Goal: Check status: Check status

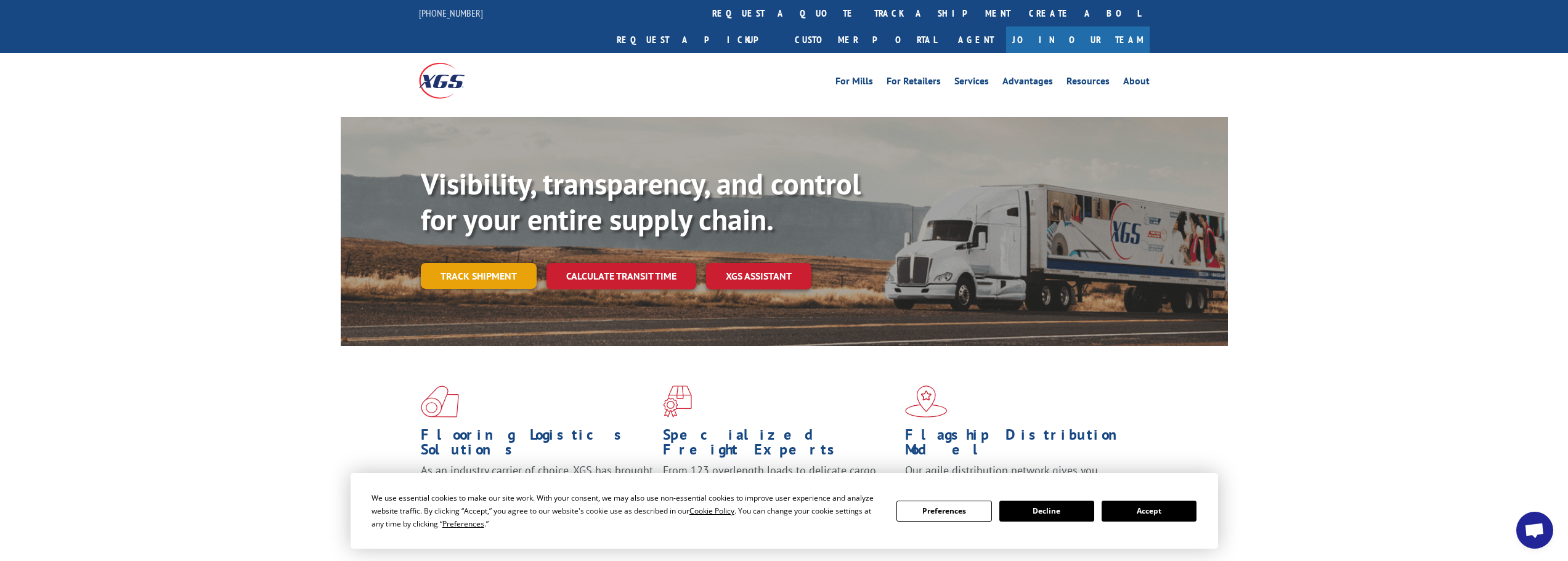
click at [443, 263] on link "Track shipment" at bounding box center [478, 275] width 116 height 26
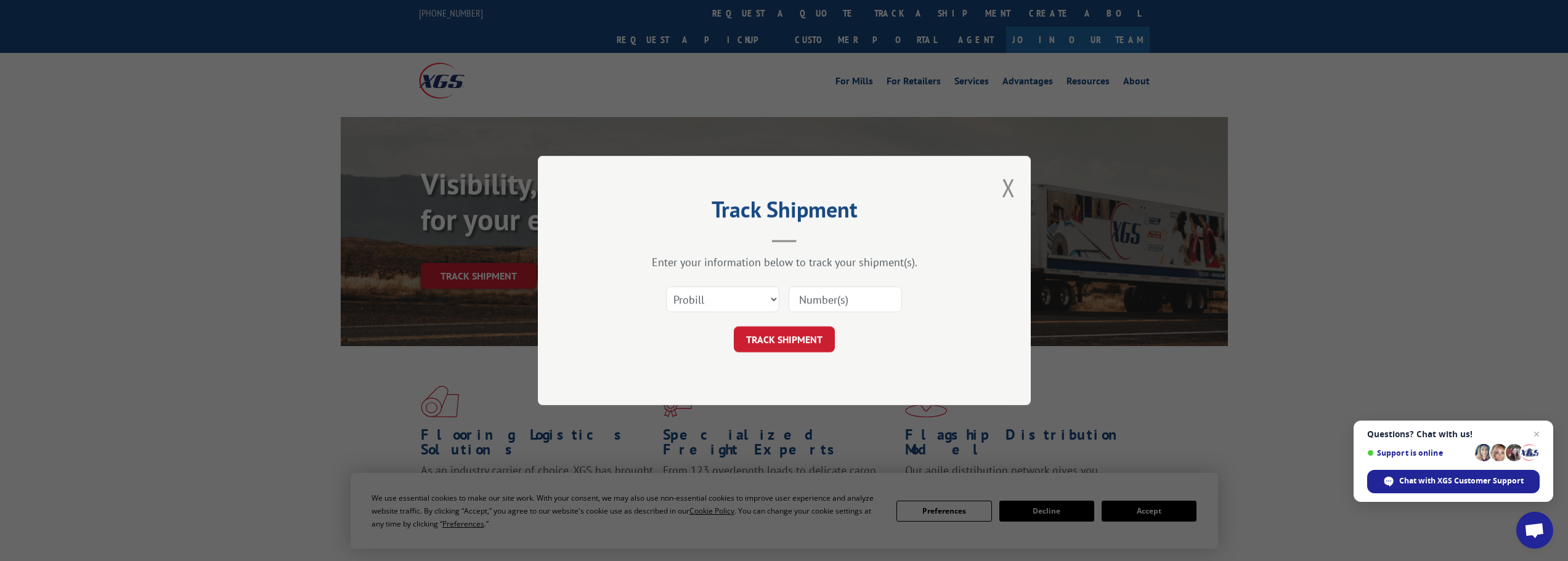
click at [818, 300] on input at bounding box center [846, 299] width 114 height 26
type input "17593653"
click at [806, 338] on button "TRACK SHIPMENT" at bounding box center [784, 339] width 101 height 26
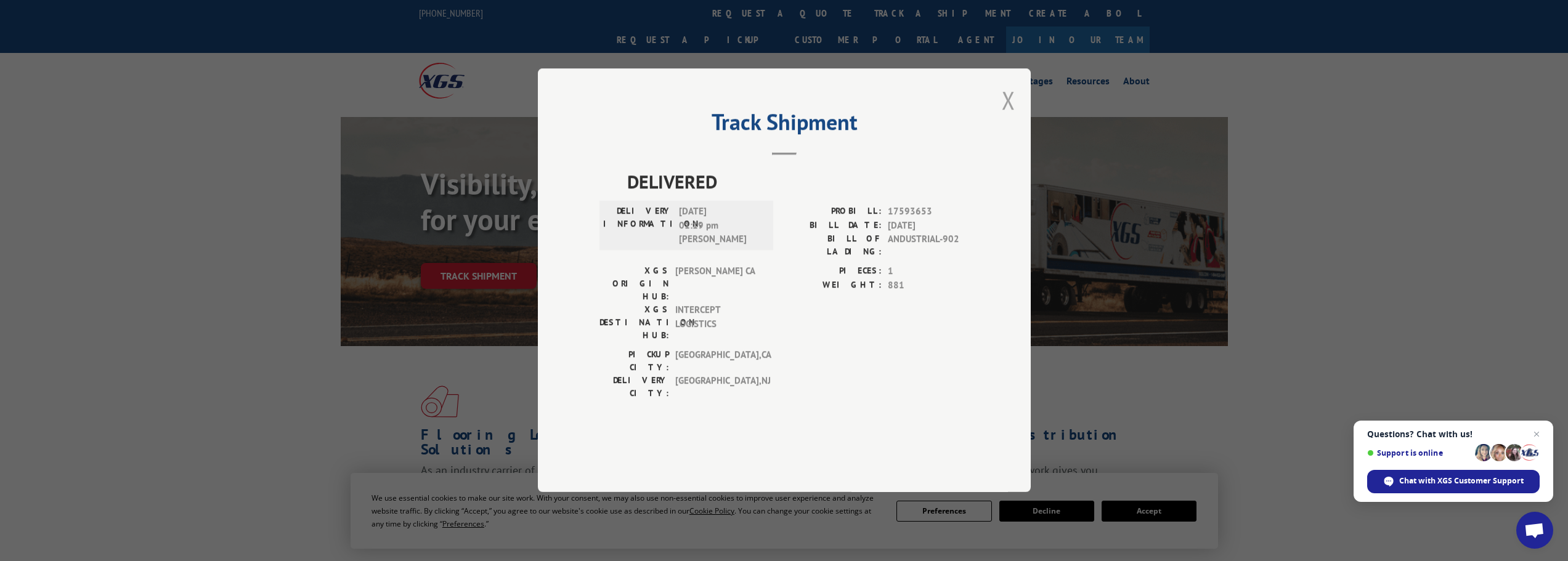
click at [1005, 117] on button "Close modal" at bounding box center [1009, 99] width 13 height 32
click at [1005, 139] on div "Visibility, transparency, and control for your entire supply chain. Track shipm…" at bounding box center [784, 243] width 887 height 253
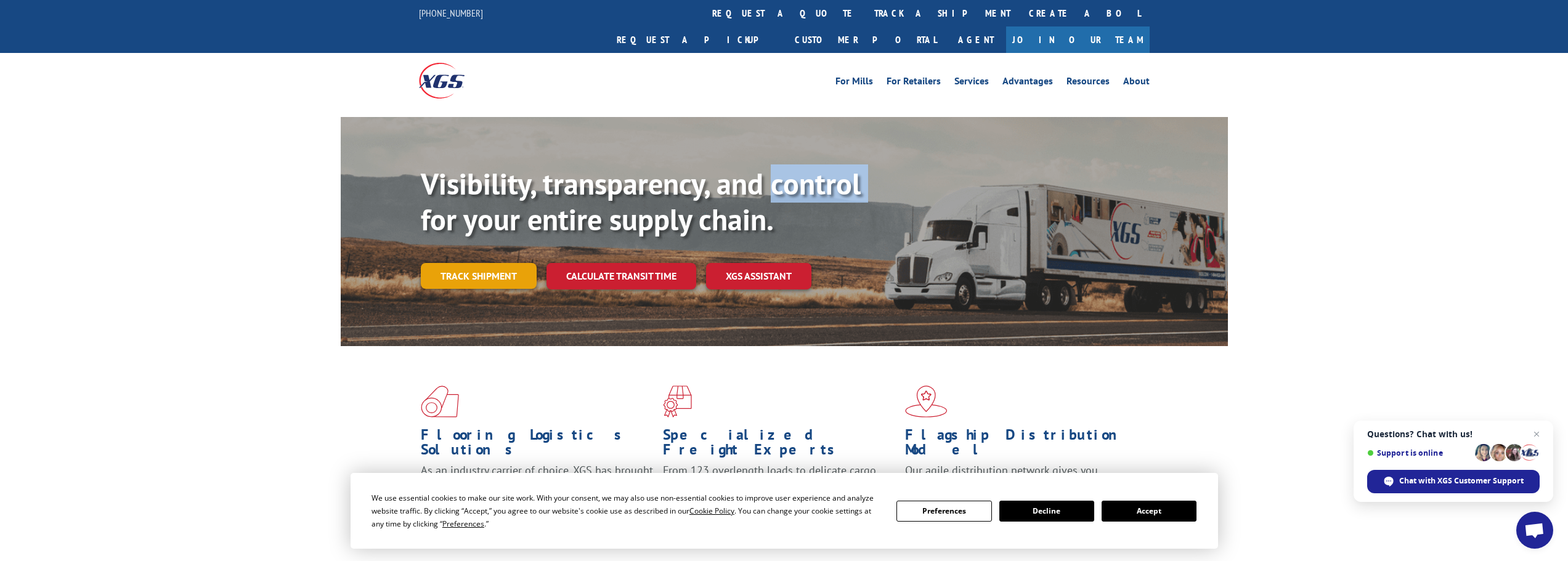
click at [482, 263] on link "Track shipment" at bounding box center [478, 275] width 116 height 26
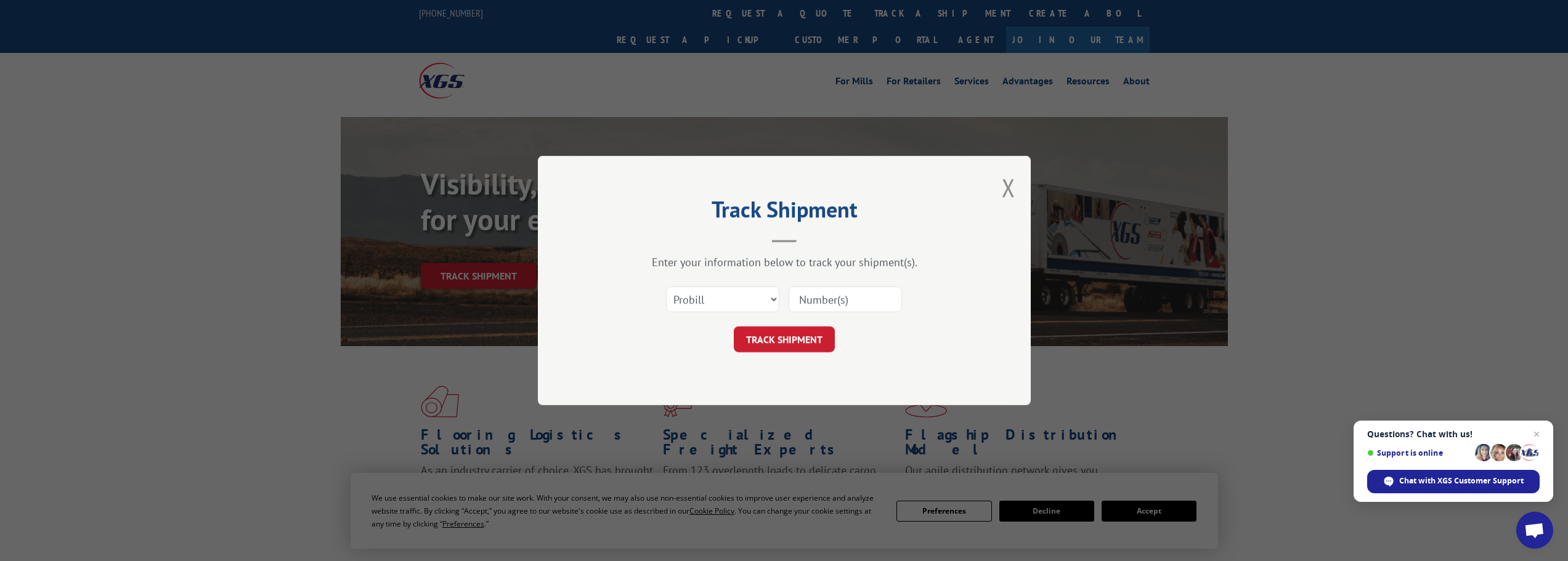
click at [807, 300] on input at bounding box center [846, 299] width 114 height 26
type input "17594512"
click button "TRACK SHIPMENT" at bounding box center [784, 339] width 101 height 26
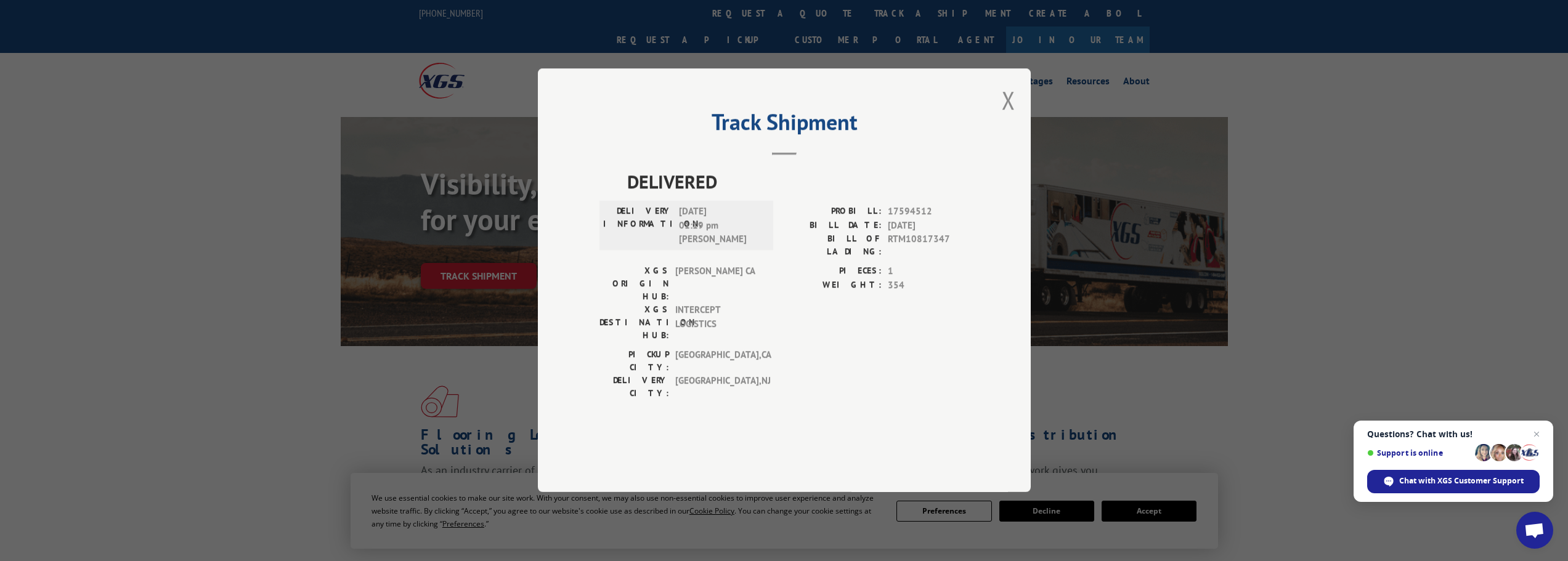
click at [567, 354] on div "Track Shipment DELIVERED DELIVERY INFORMATION: [DATE] 01:19 pm [PERSON_NAME]: 1…" at bounding box center [784, 280] width 493 height 424
click at [807, 387] on div "DELIVERED DELIVERY INFORMATION: [DATE] 01:19 pm [PERSON_NAME]: 17594512 BILL DA…" at bounding box center [784, 304] width 370 height 271
click at [1012, 117] on button "Close modal" at bounding box center [1009, 99] width 13 height 32
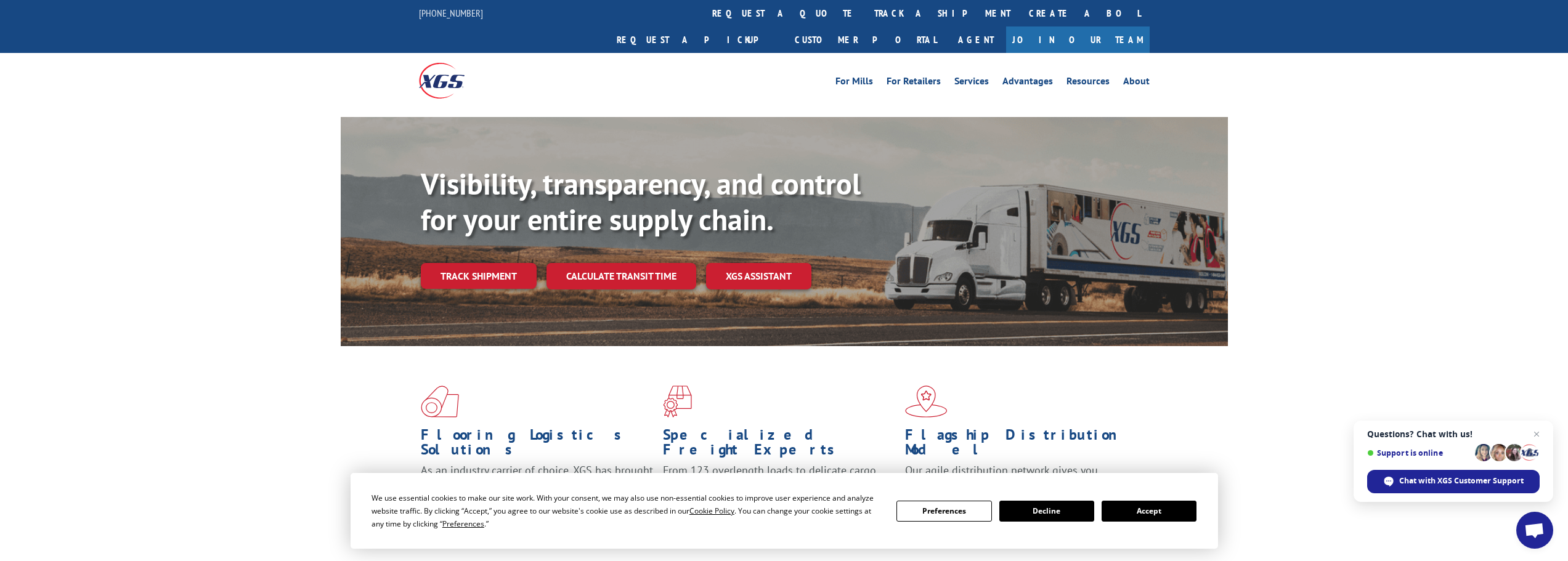
click at [436, 263] on link "Track shipment" at bounding box center [478, 275] width 116 height 26
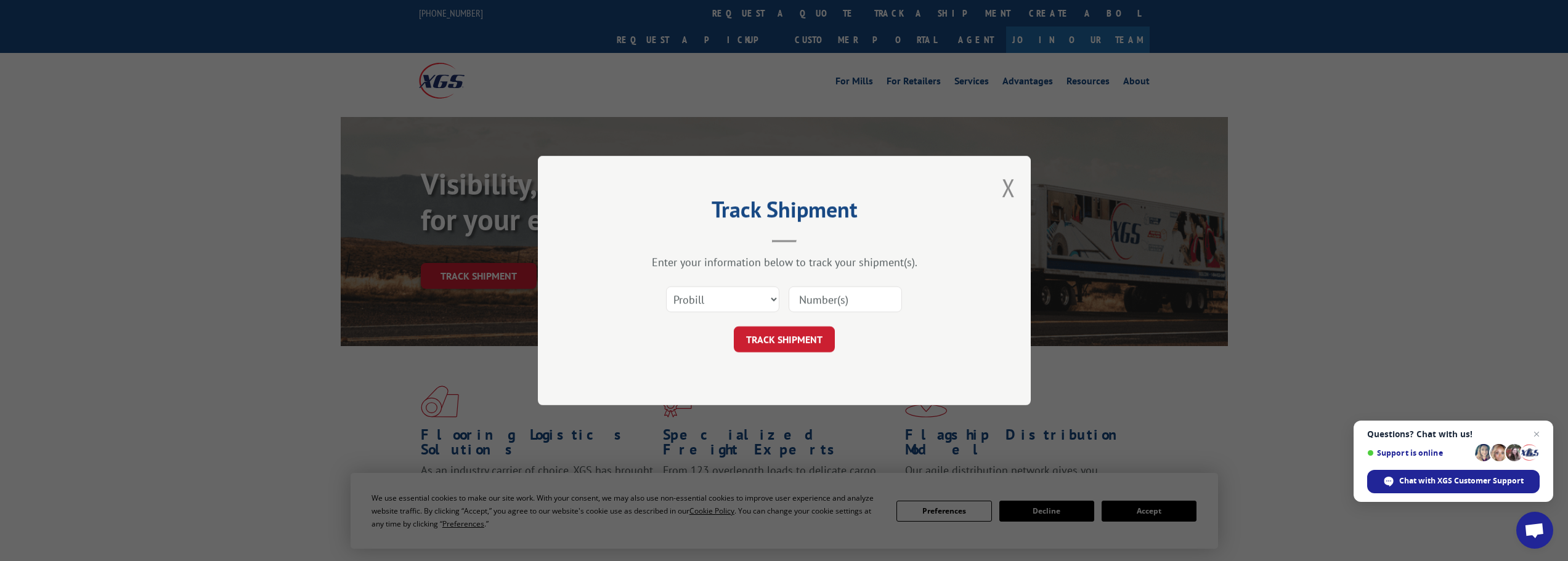
click at [798, 296] on input at bounding box center [846, 299] width 114 height 26
type input "17593653"
click button "TRACK SHIPMENT" at bounding box center [784, 339] width 101 height 26
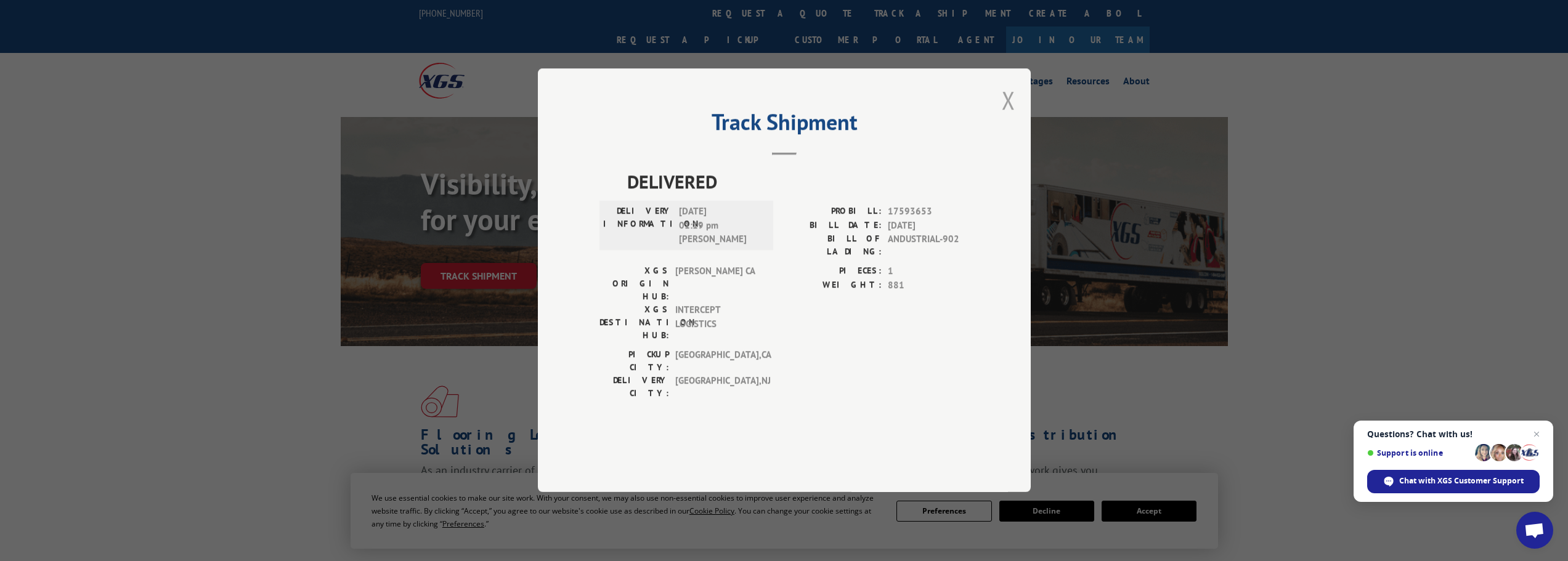
click at [1006, 117] on button "Close modal" at bounding box center [1009, 99] width 13 height 32
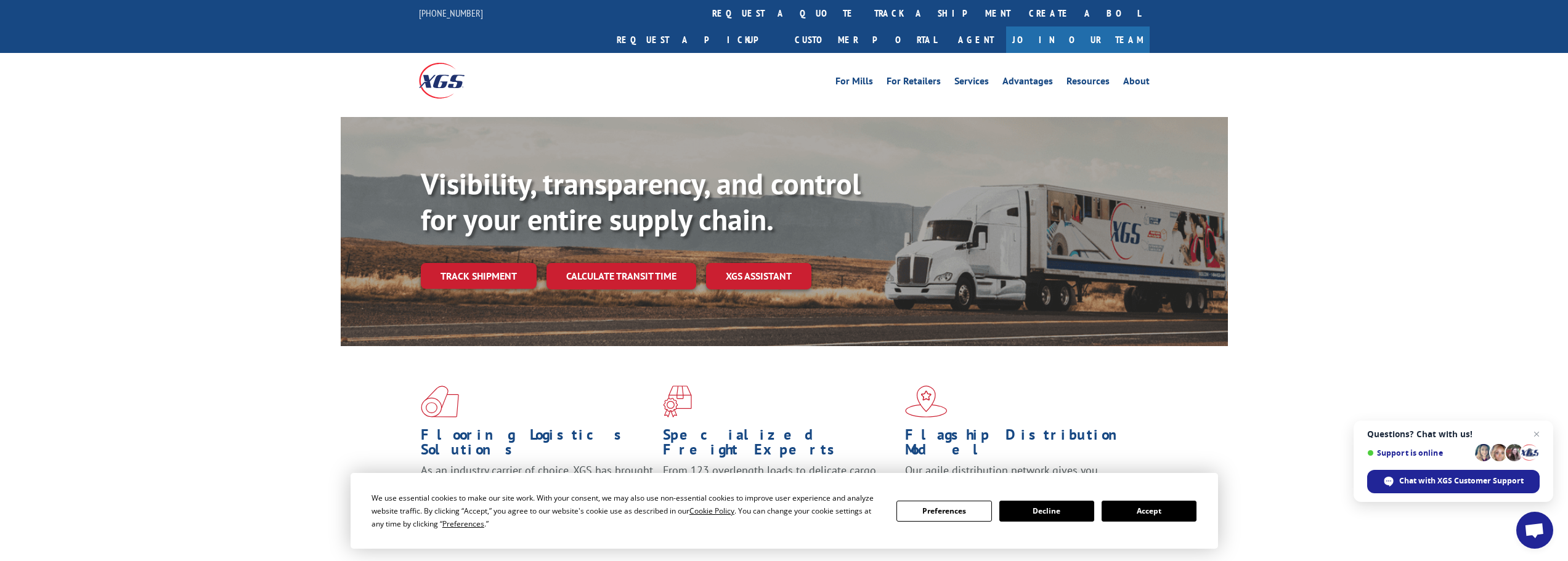
click at [499, 263] on link "Track shipment" at bounding box center [478, 275] width 116 height 26
click at [0, 0] on div "Track Shipment DELIVERED DELIVERY INFORMATION: [DATE] 01:19 pm [PERSON_NAME]: 1…" at bounding box center [0, 0] width 0 height 0
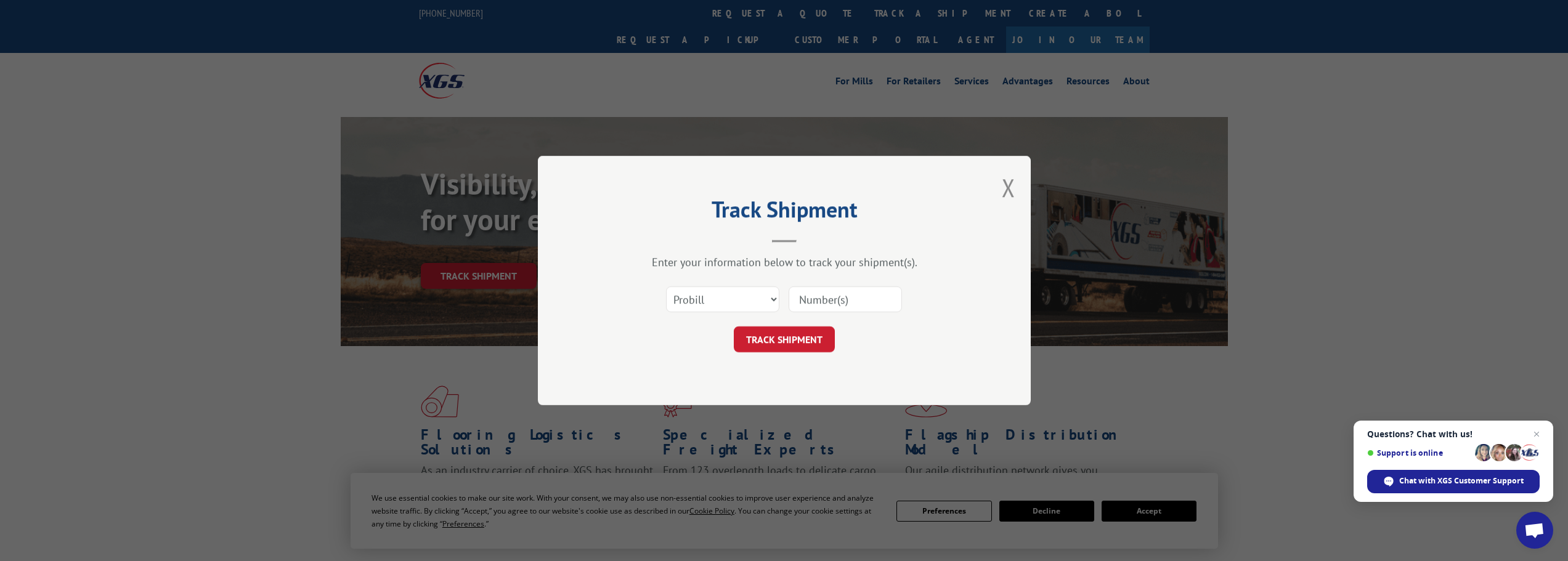
click at [808, 302] on input at bounding box center [846, 299] width 114 height 26
type input "17594512"
click button "TRACK SHIPMENT" at bounding box center [784, 339] width 101 height 26
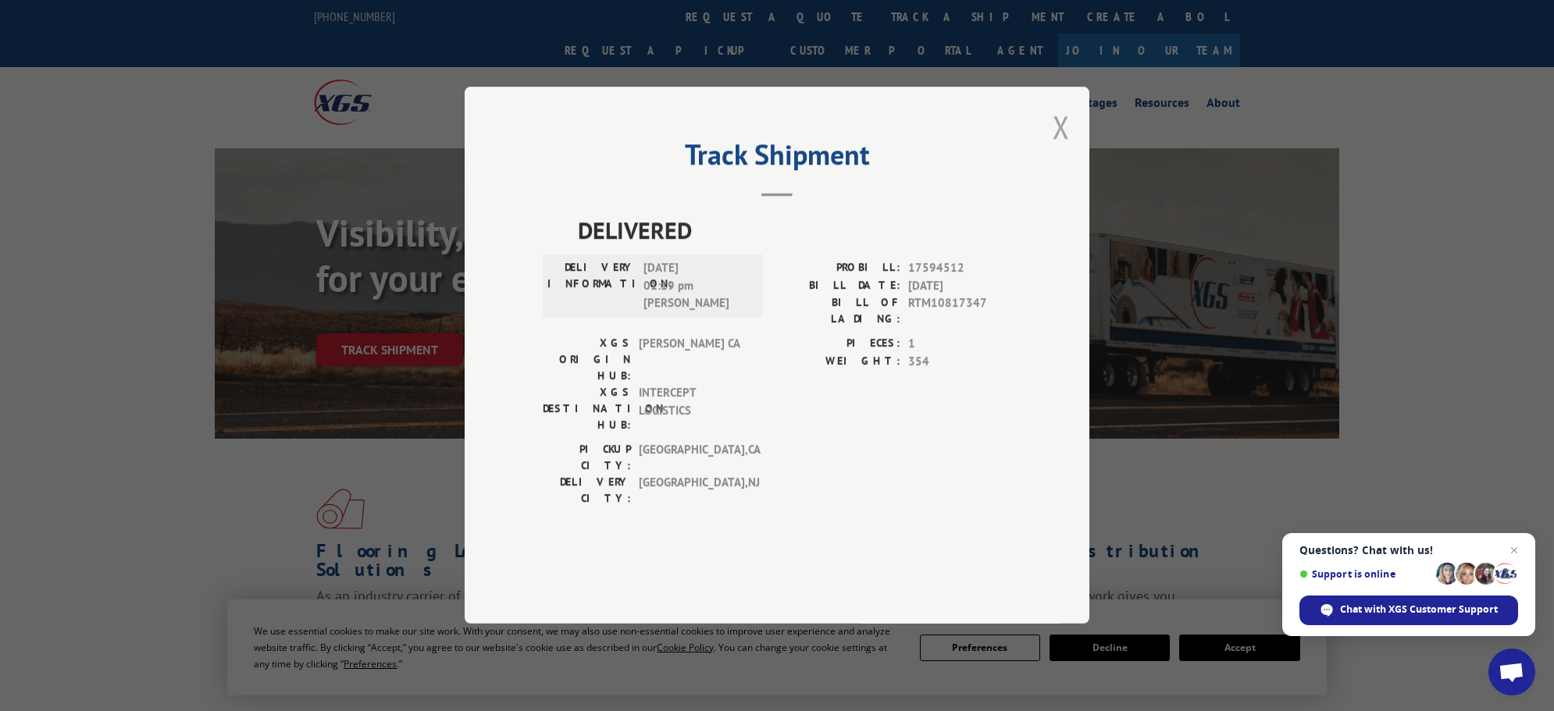
click at [1063, 148] on button "Close modal" at bounding box center [1061, 126] width 17 height 41
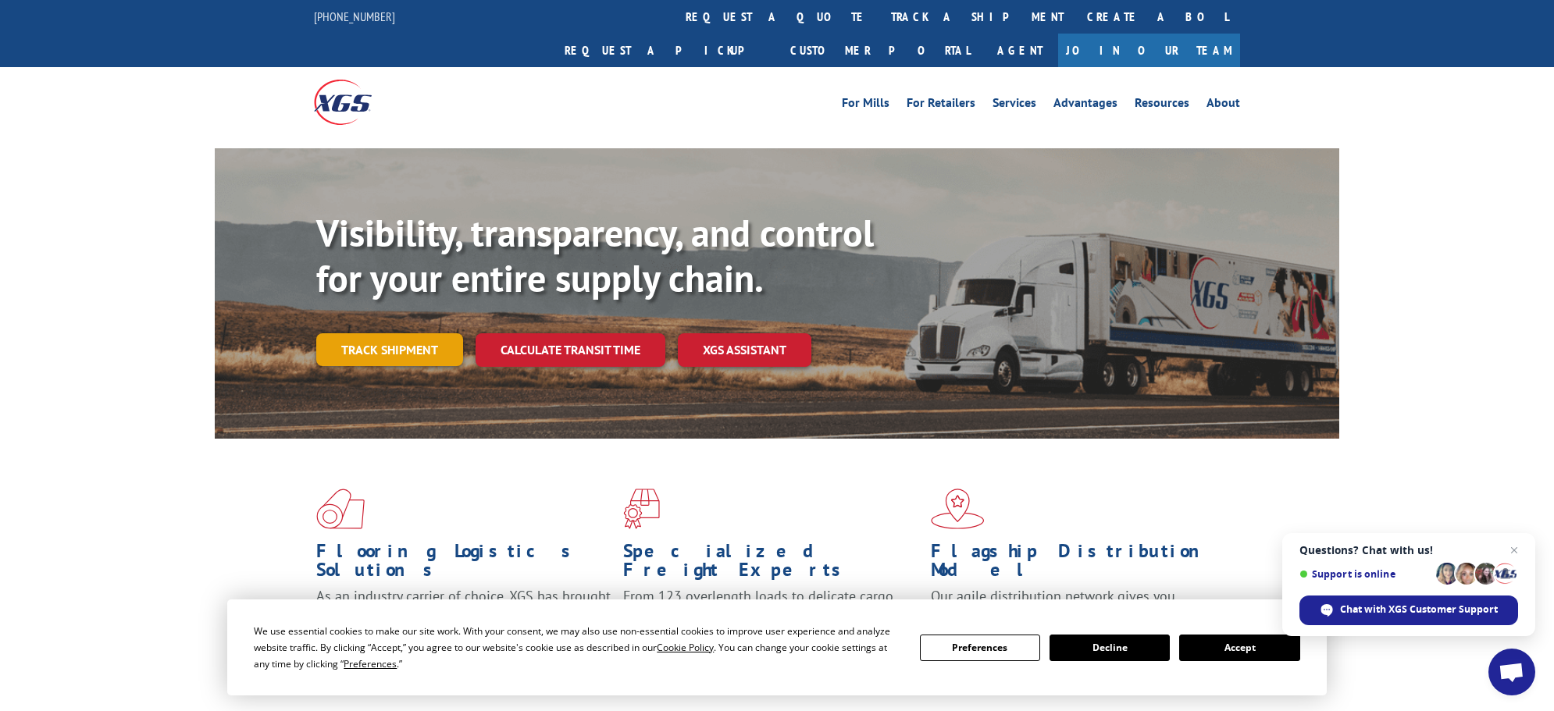
click at [422, 333] on link "Track shipment" at bounding box center [389, 349] width 147 height 33
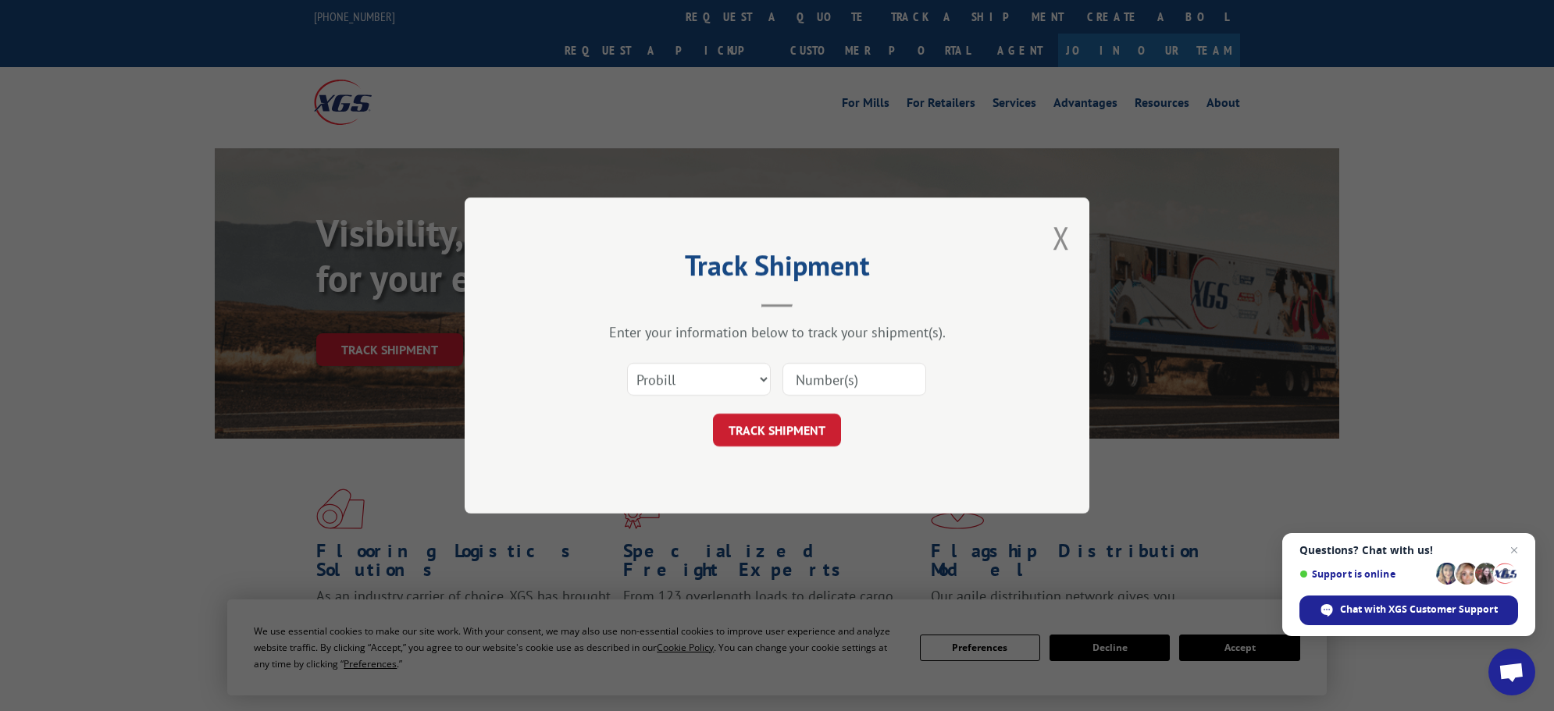
click at [838, 384] on input at bounding box center [854, 379] width 144 height 33
click at [816, 382] on input at bounding box center [854, 379] width 144 height 33
click at [1063, 241] on button "Close modal" at bounding box center [1061, 237] width 17 height 41
click at [1063, 241] on div "Visibility, transparency, and control for your entire supply chain. Track shipm…" at bounding box center [827, 320] width 1023 height 218
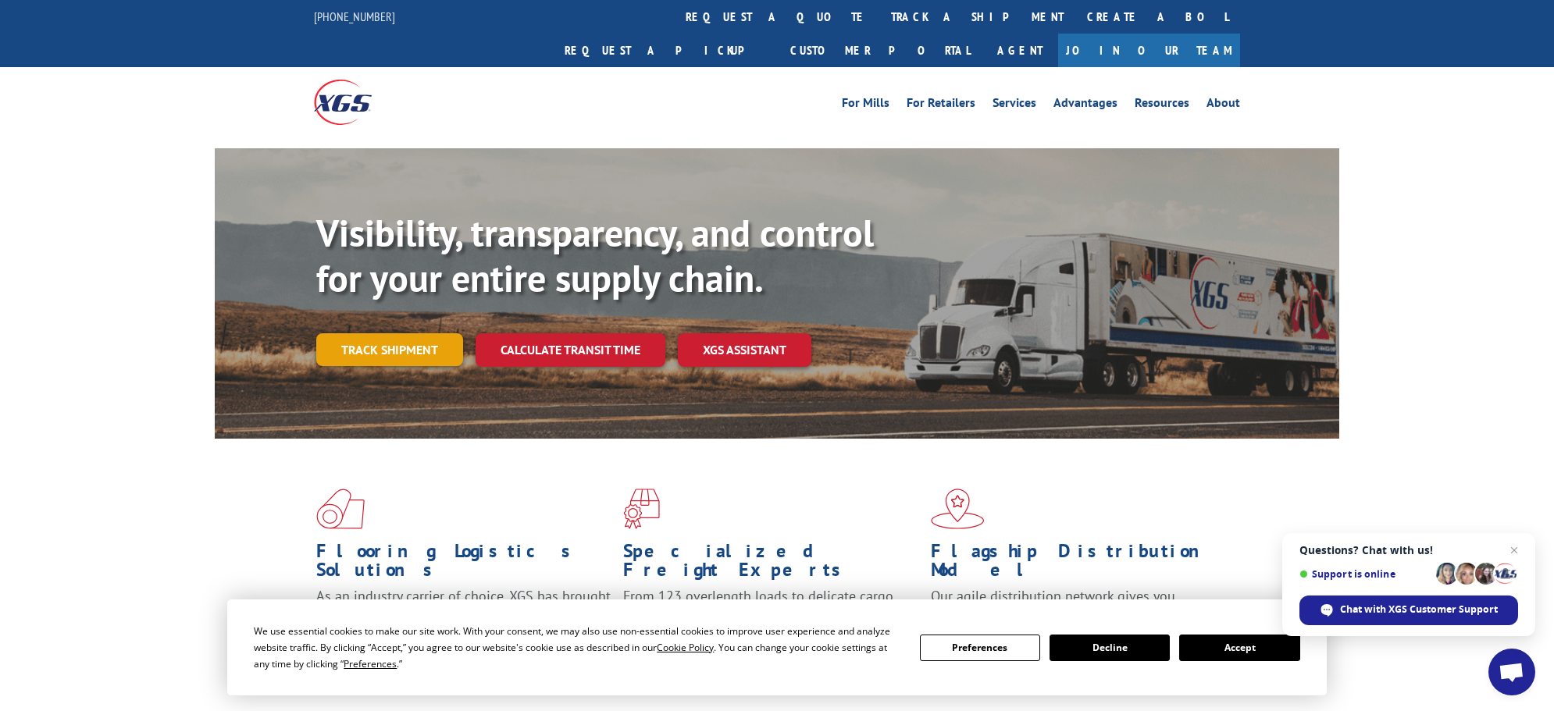
click at [408, 333] on link "Track shipment" at bounding box center [389, 349] width 147 height 33
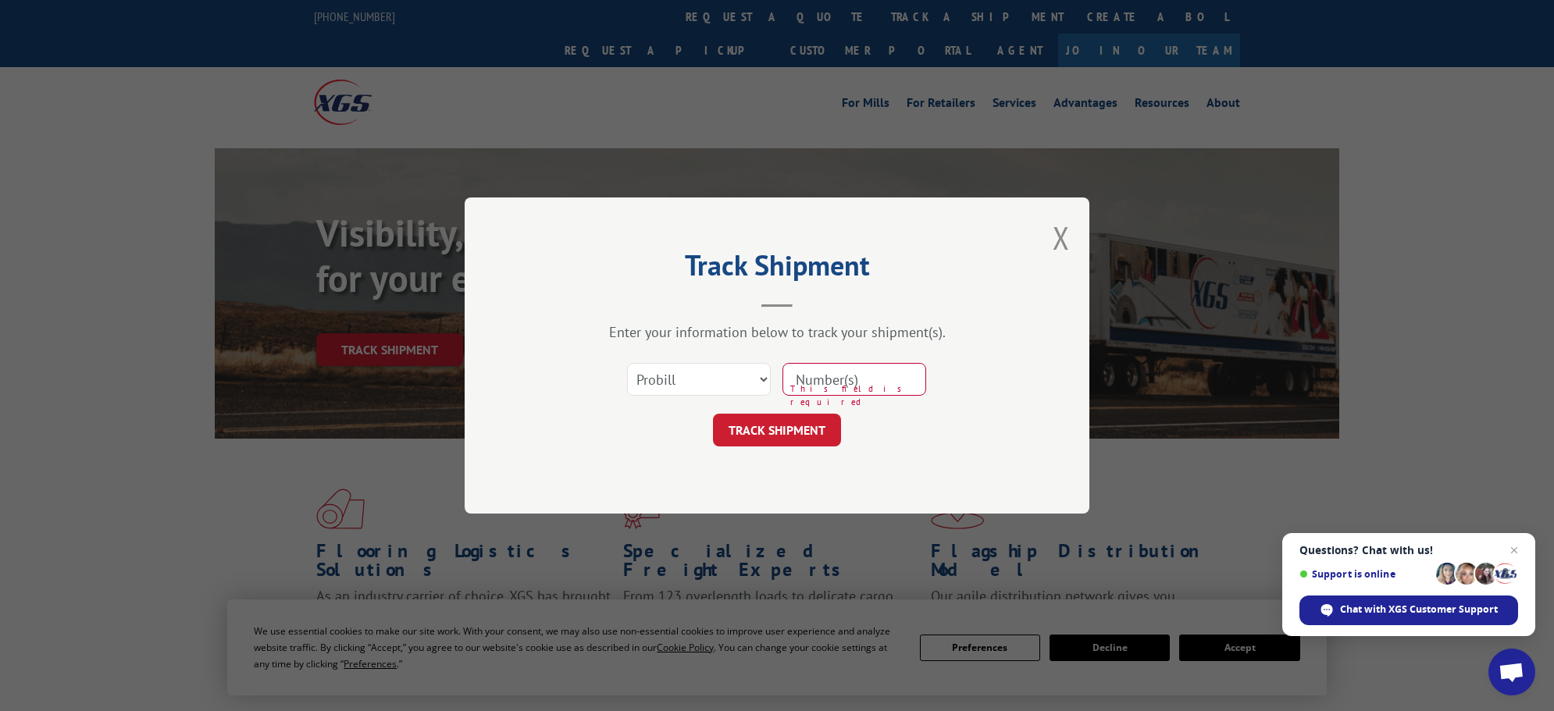
click at [800, 381] on input at bounding box center [854, 379] width 144 height 33
type input "17593653"
click button "TRACK SHIPMENT" at bounding box center [777, 430] width 128 height 33
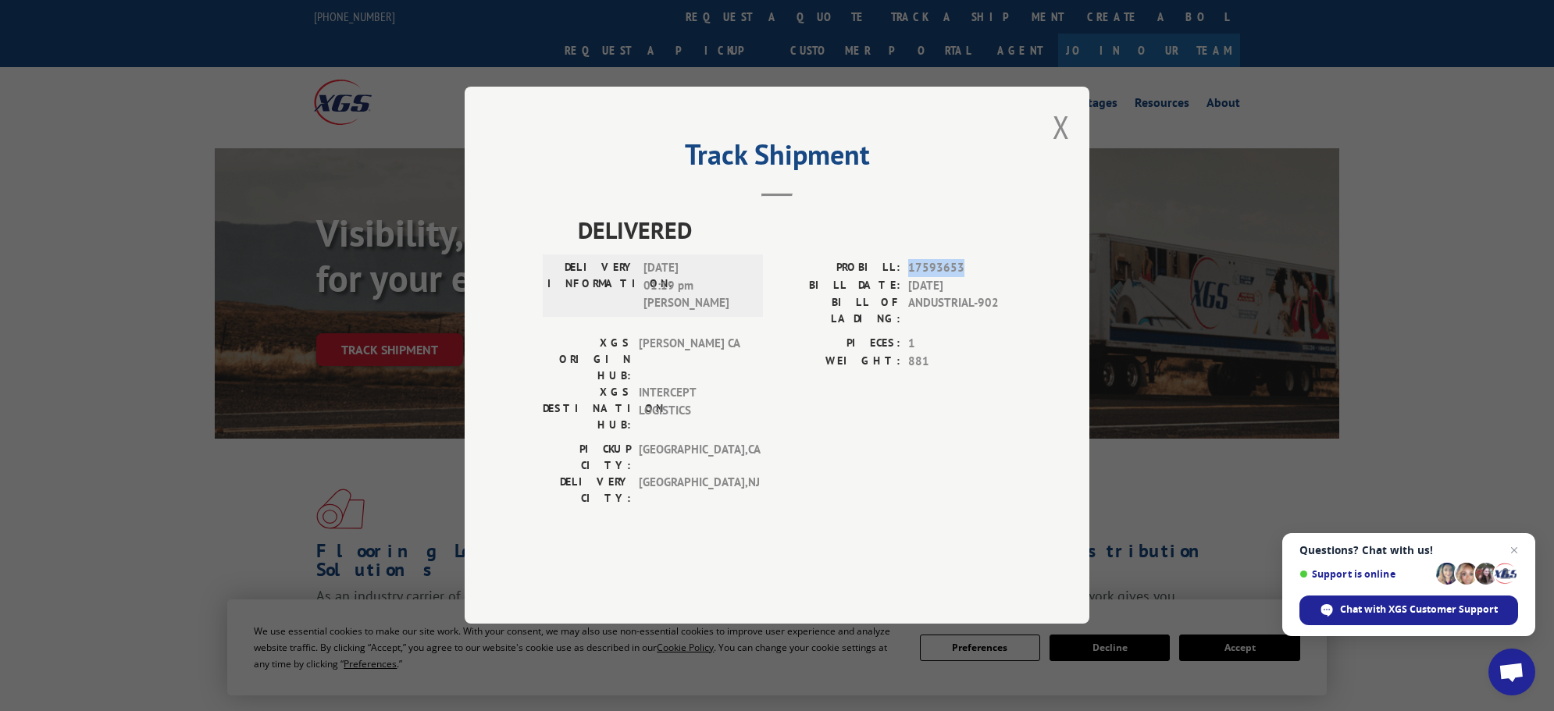
drag, startPoint x: 911, startPoint y: 309, endPoint x: 962, endPoint y: 307, distance: 51.6
click at [962, 278] on span "17593653" at bounding box center [959, 269] width 103 height 18
